Goal: Task Accomplishment & Management: Manage account settings

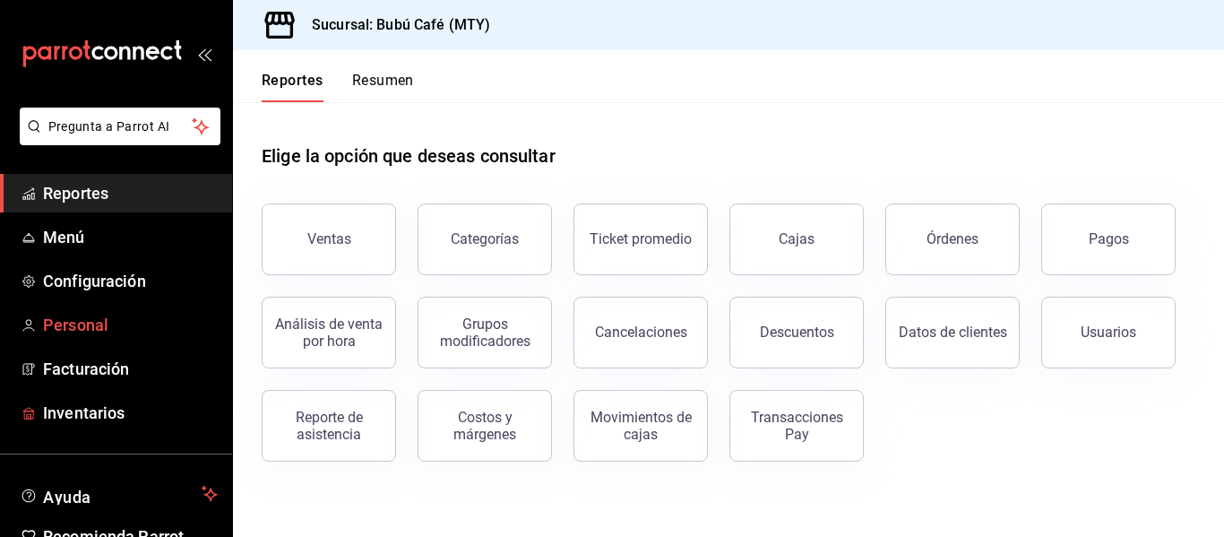
click at [102, 333] on span "Personal" at bounding box center [130, 325] width 175 height 24
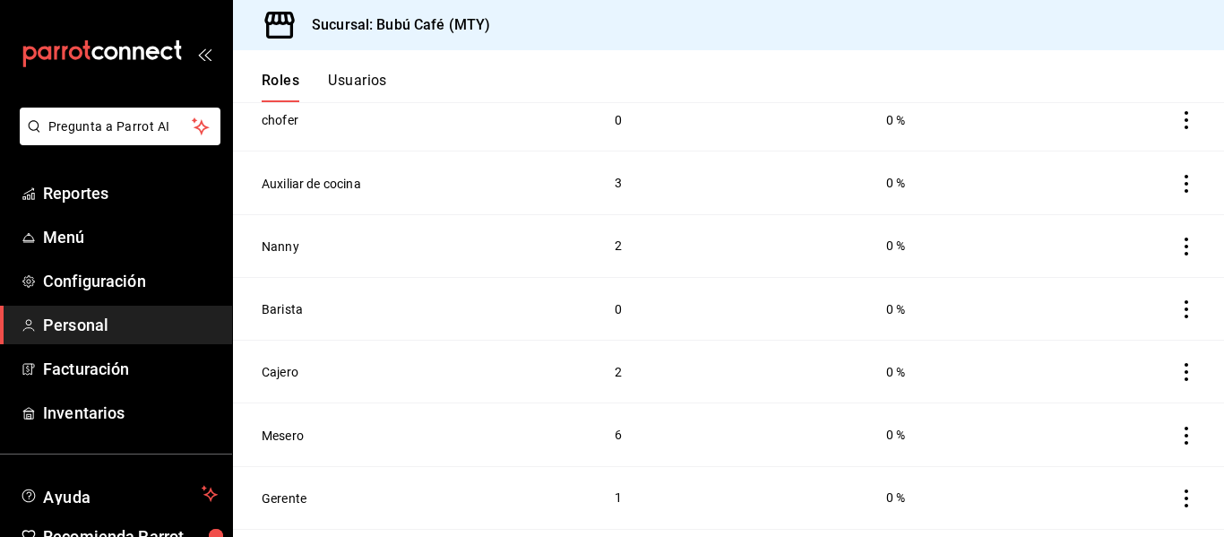
scroll to position [193, 0]
click at [375, 93] on button "Usuarios" at bounding box center [357, 87] width 59 height 30
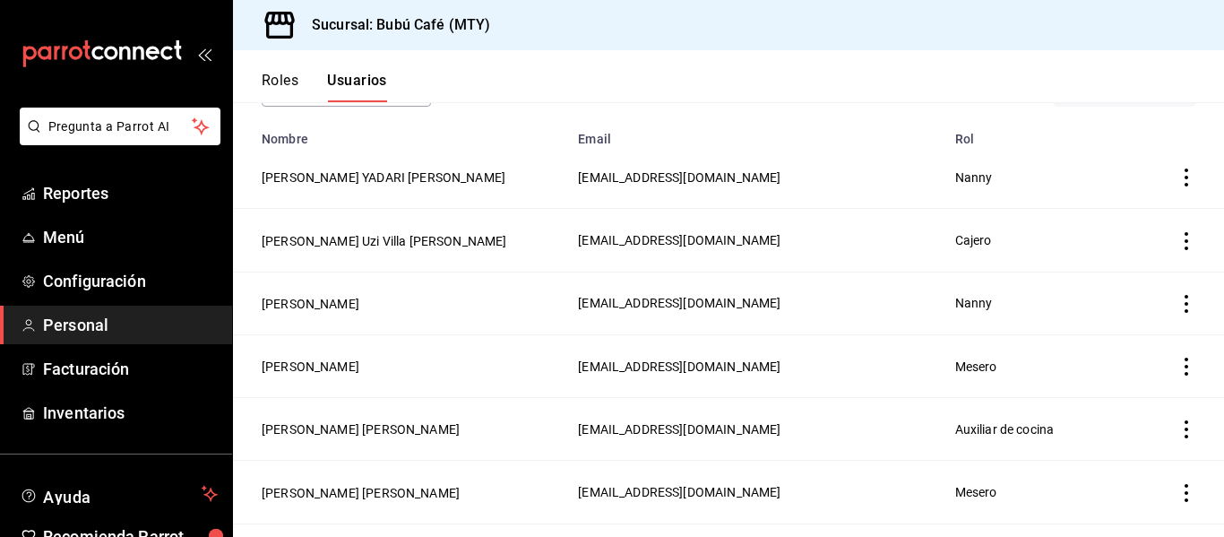
scroll to position [134, 0]
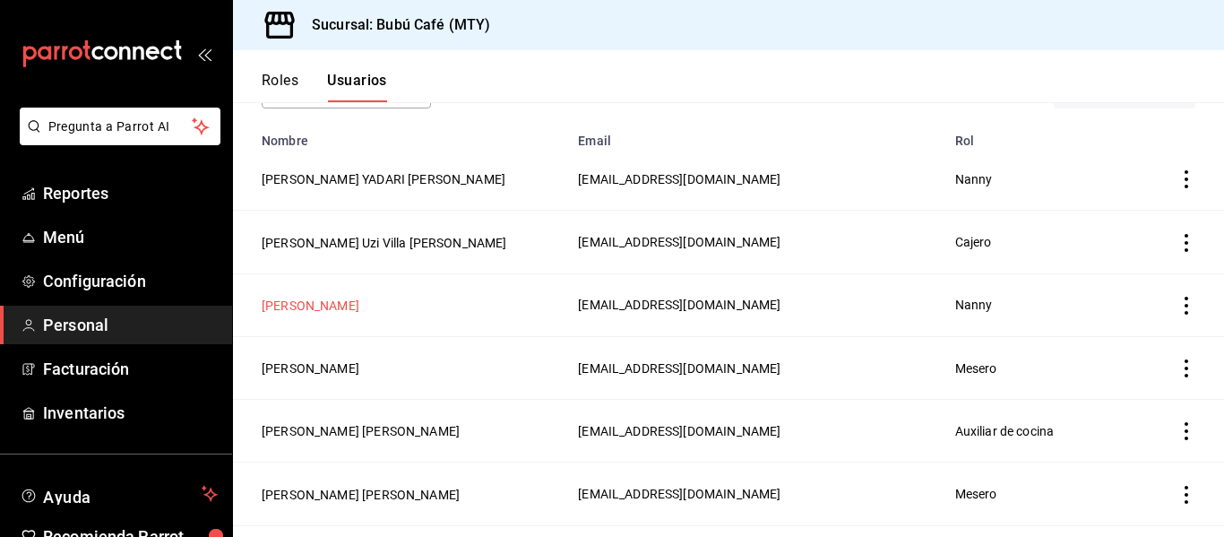
click at [352, 309] on button "[PERSON_NAME]" at bounding box center [311, 306] width 98 height 18
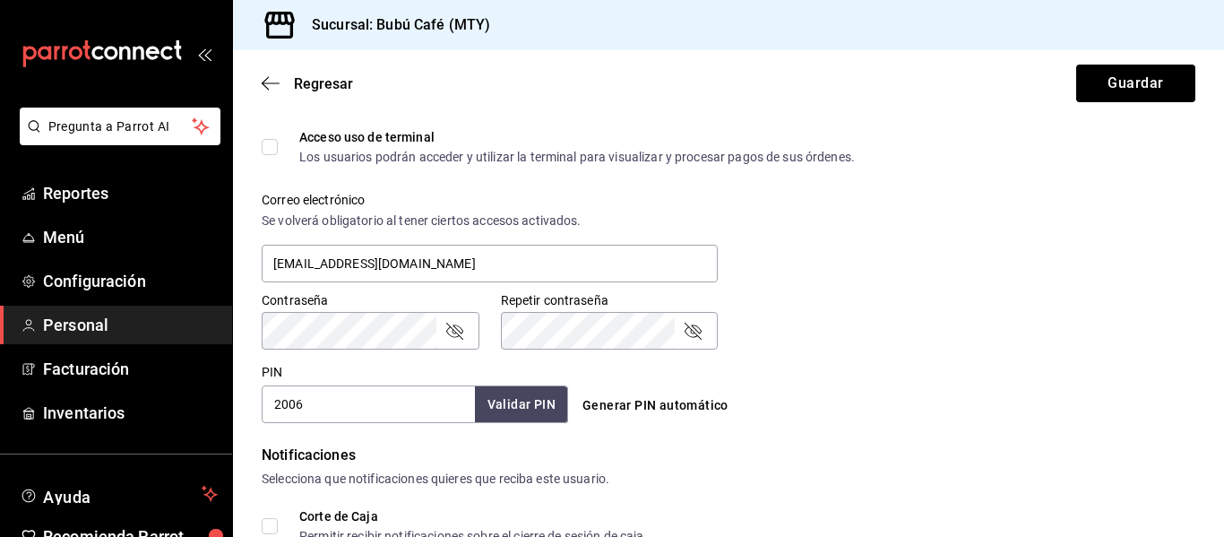
scroll to position [600, 0]
click at [888, 381] on div "PIN 2006 Validar PIN ​ Generar PIN automático" at bounding box center [725, 389] width 941 height 66
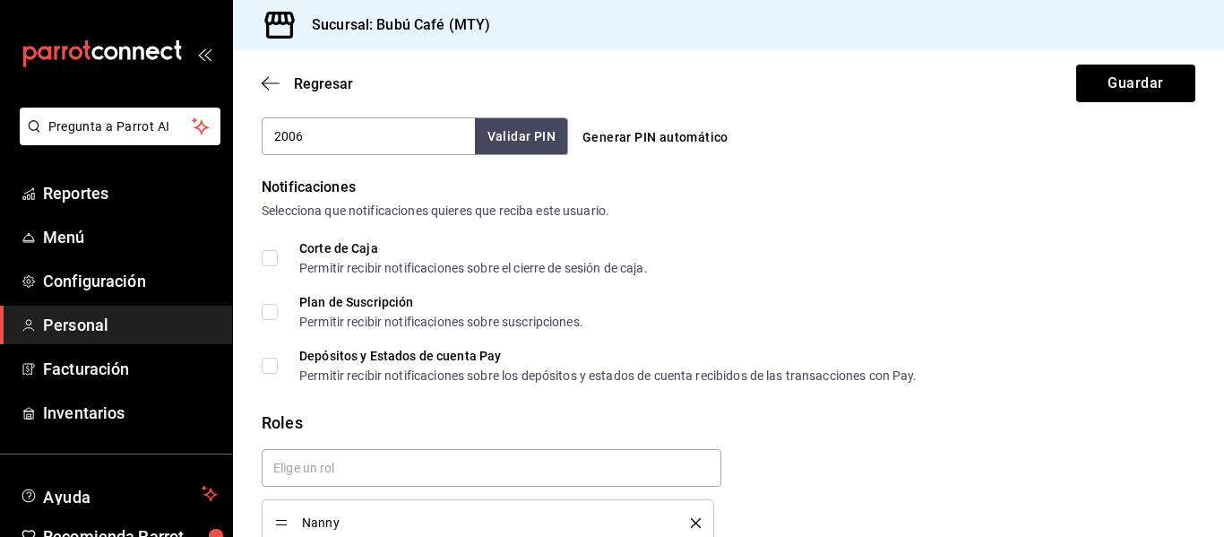
scroll to position [955, 0]
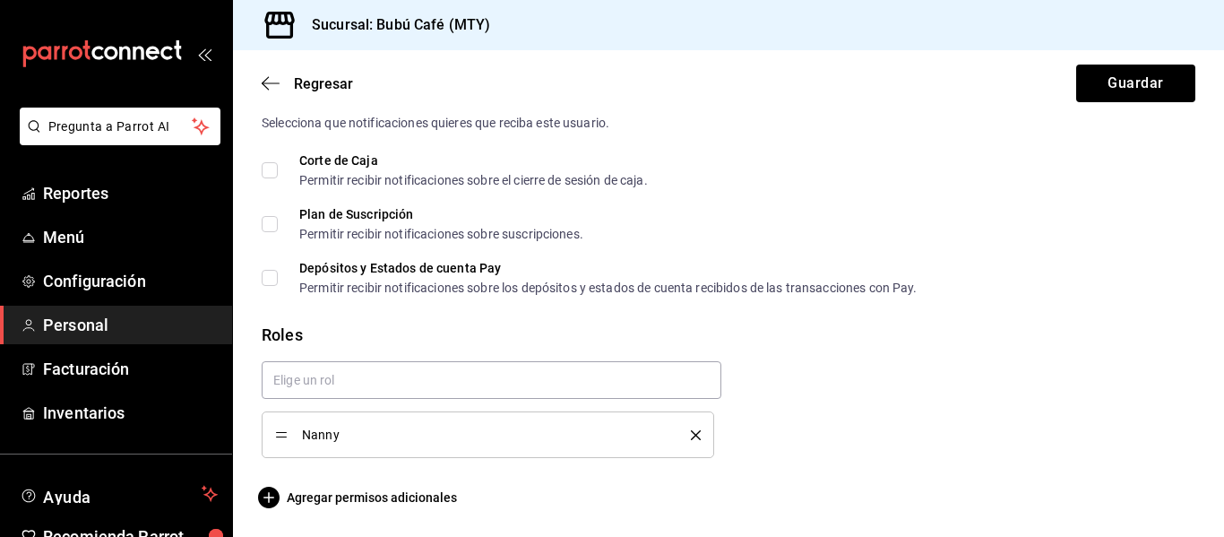
click at [691, 437] on icon "delete" at bounding box center [696, 435] width 10 height 10
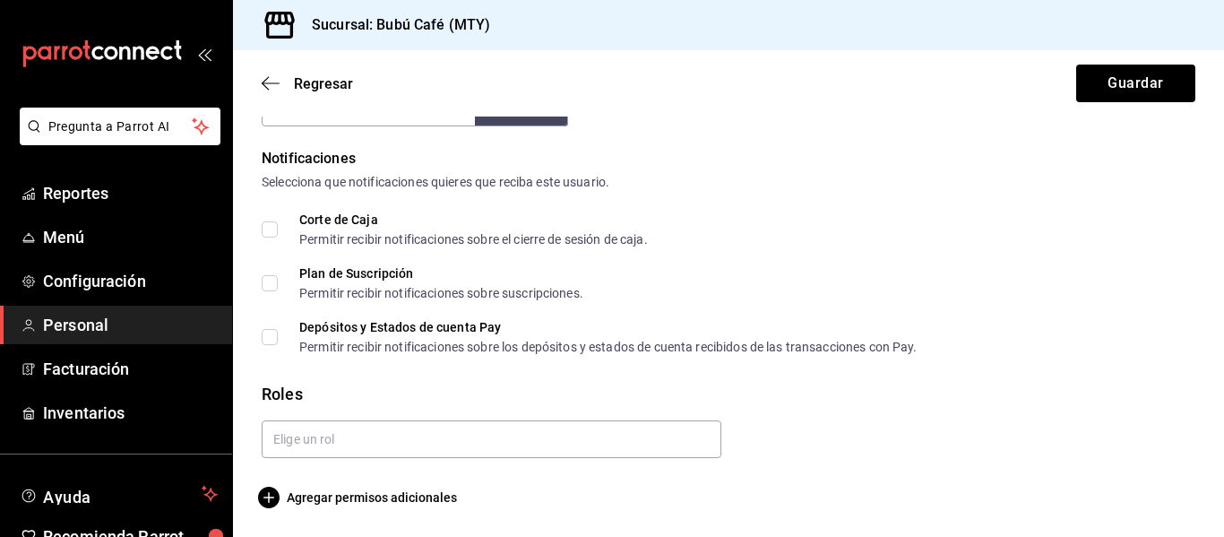
scroll to position [895, 0]
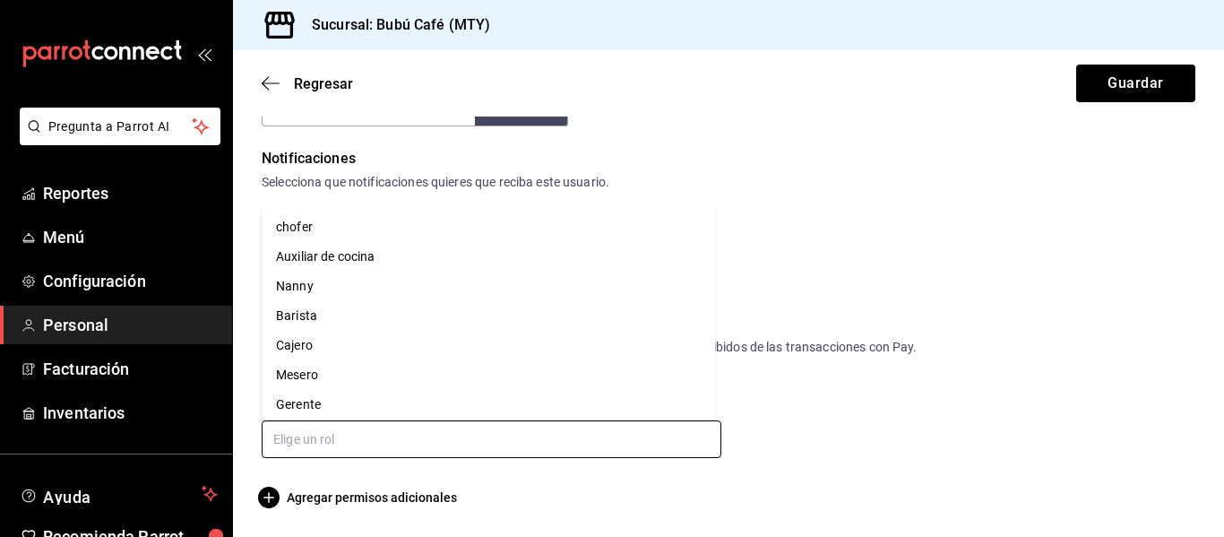
click at [585, 448] on input "text" at bounding box center [492, 439] width 460 height 38
click at [385, 366] on li "Mesero" at bounding box center [489, 375] width 454 height 30
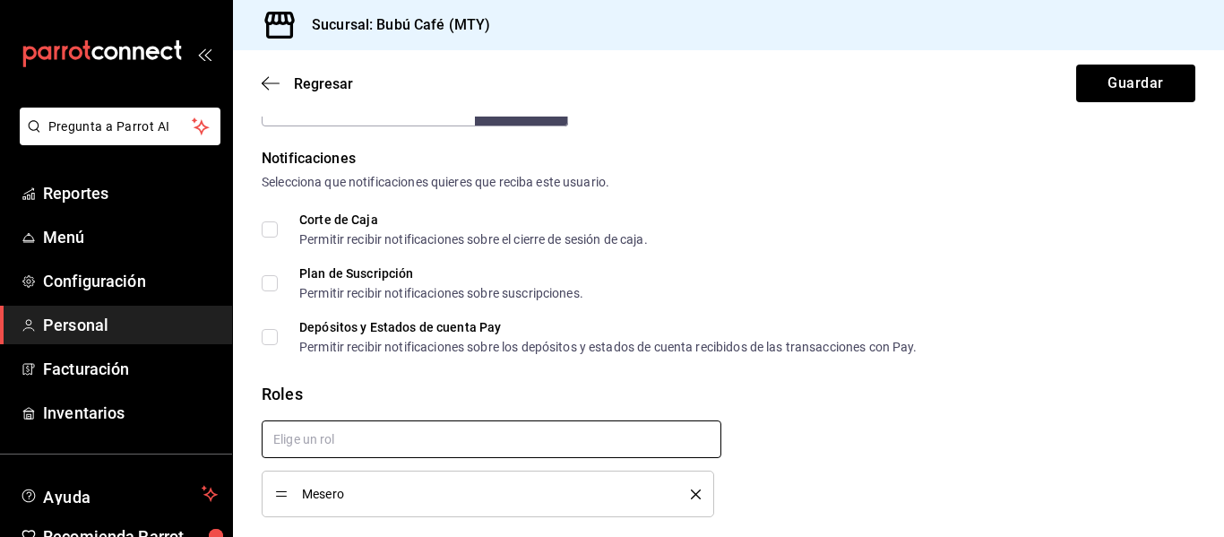
checkbox input "true"
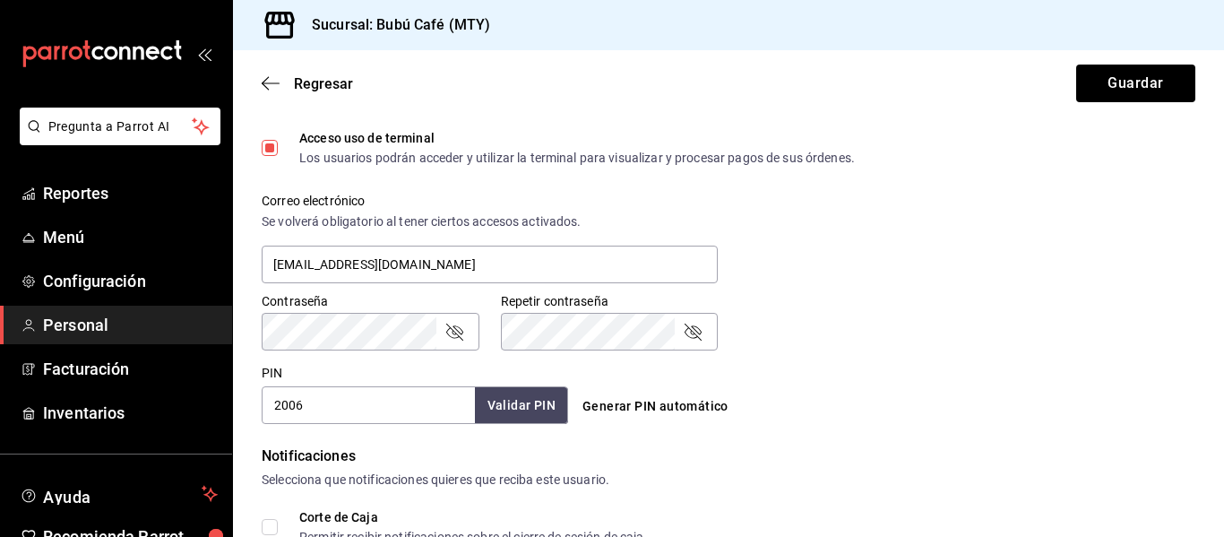
scroll to position [955, 0]
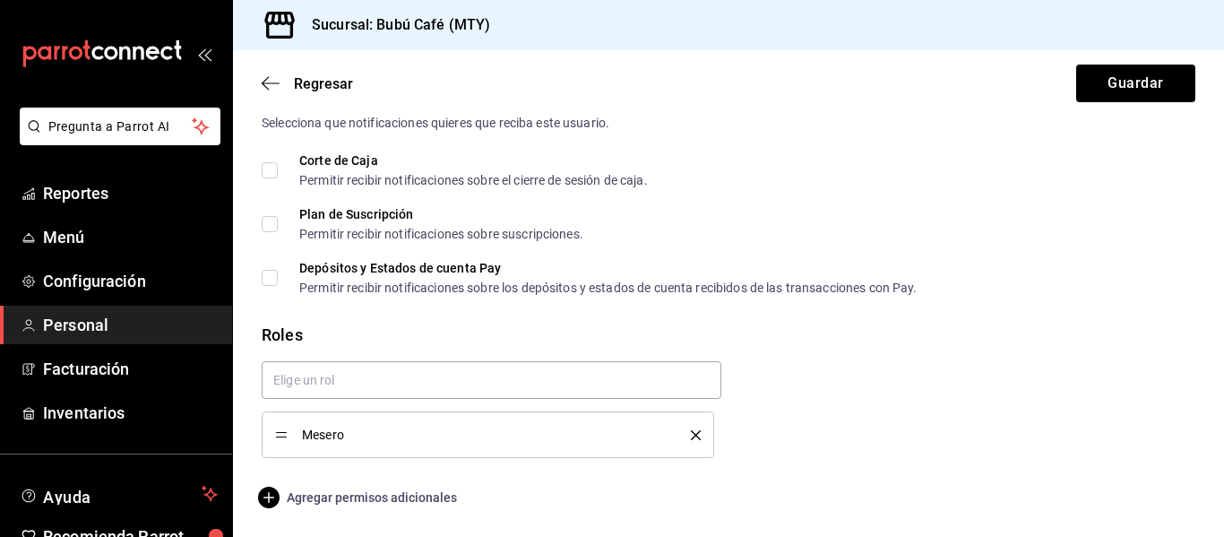
click at [331, 499] on span "Agregar permisos adicionales" at bounding box center [359, 498] width 195 height 22
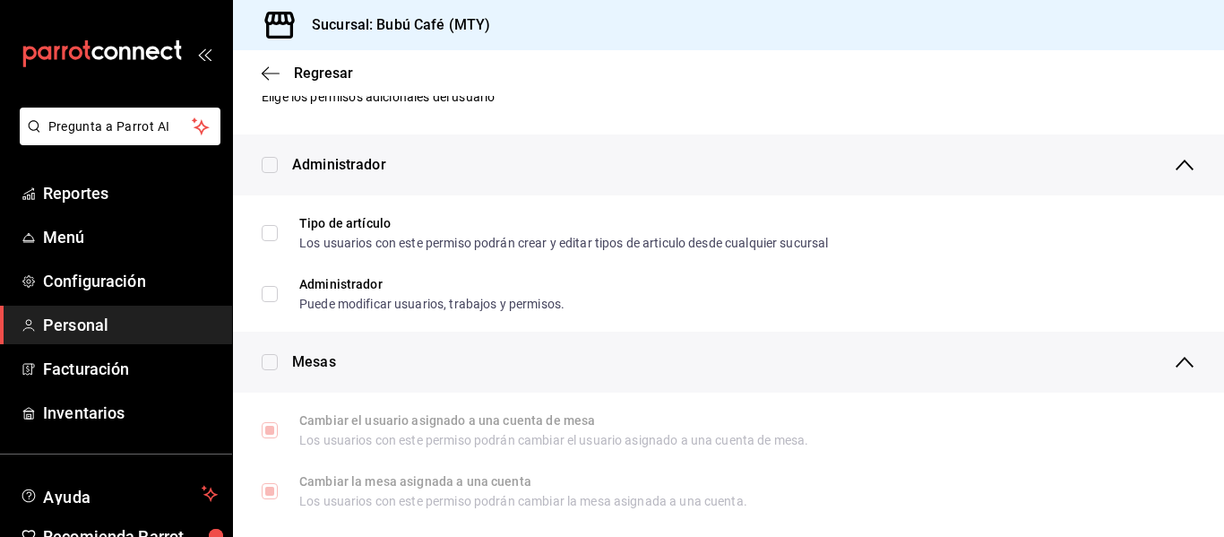
scroll to position [0, 0]
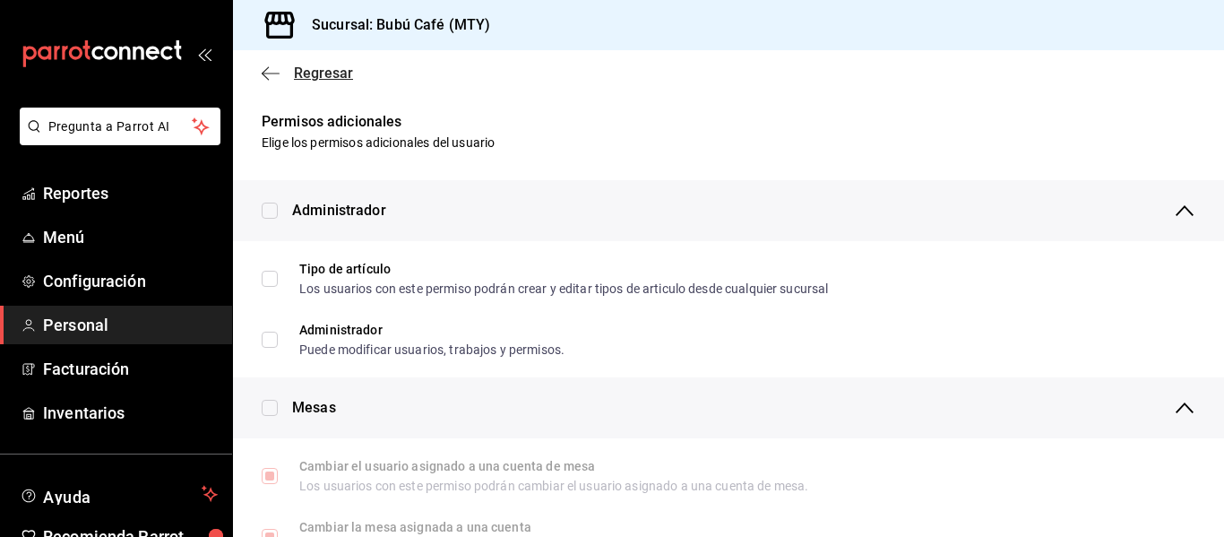
click at [264, 77] on icon "button" at bounding box center [271, 73] width 18 height 16
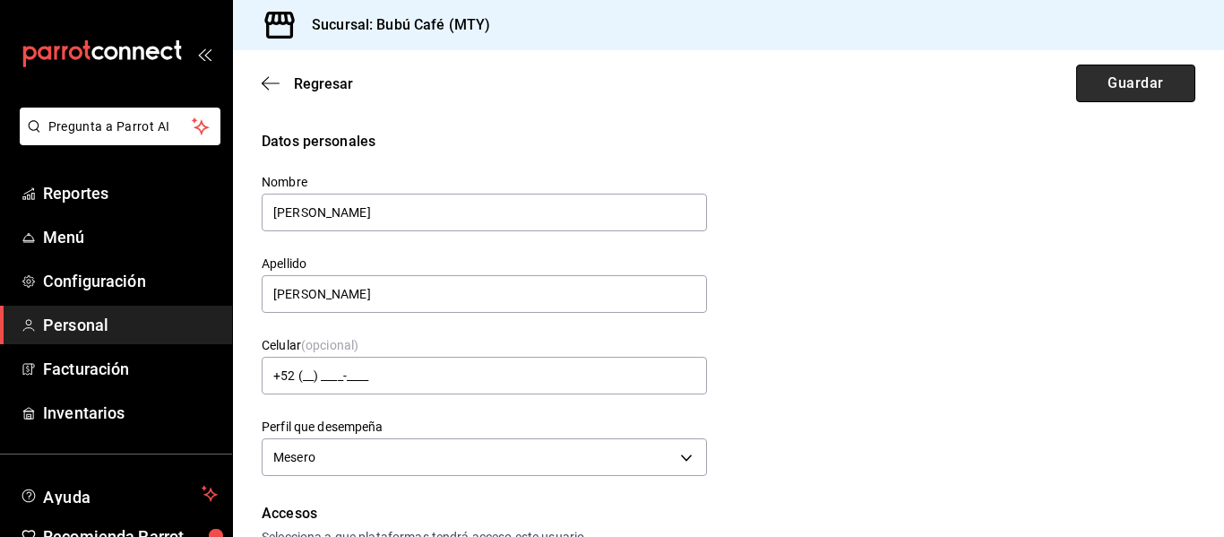
click at [1094, 83] on button "Guardar" at bounding box center [1135, 84] width 119 height 38
